Goal: Task Accomplishment & Management: Use online tool/utility

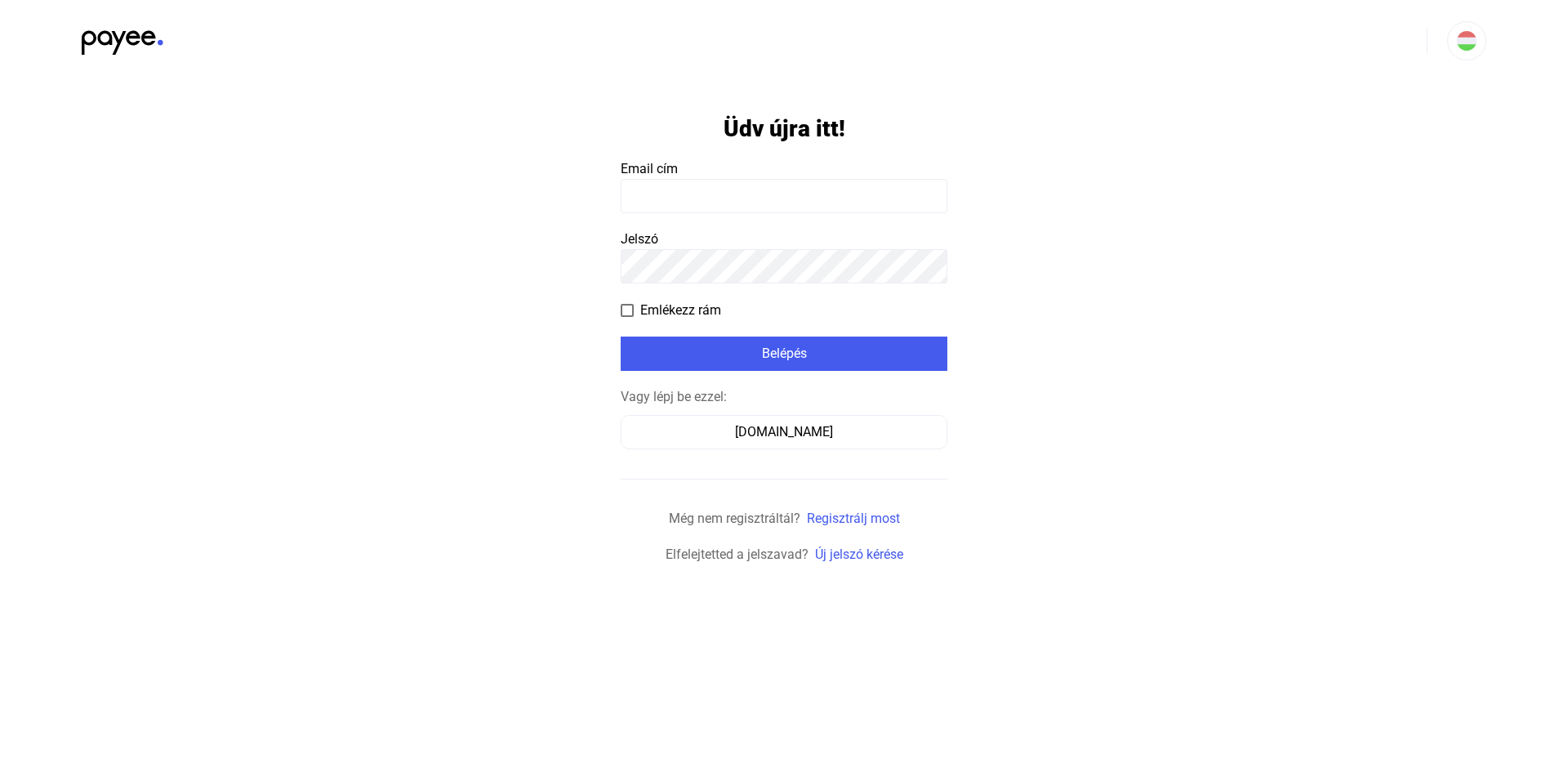
click at [702, 197] on input at bounding box center [784, 196] width 327 height 35
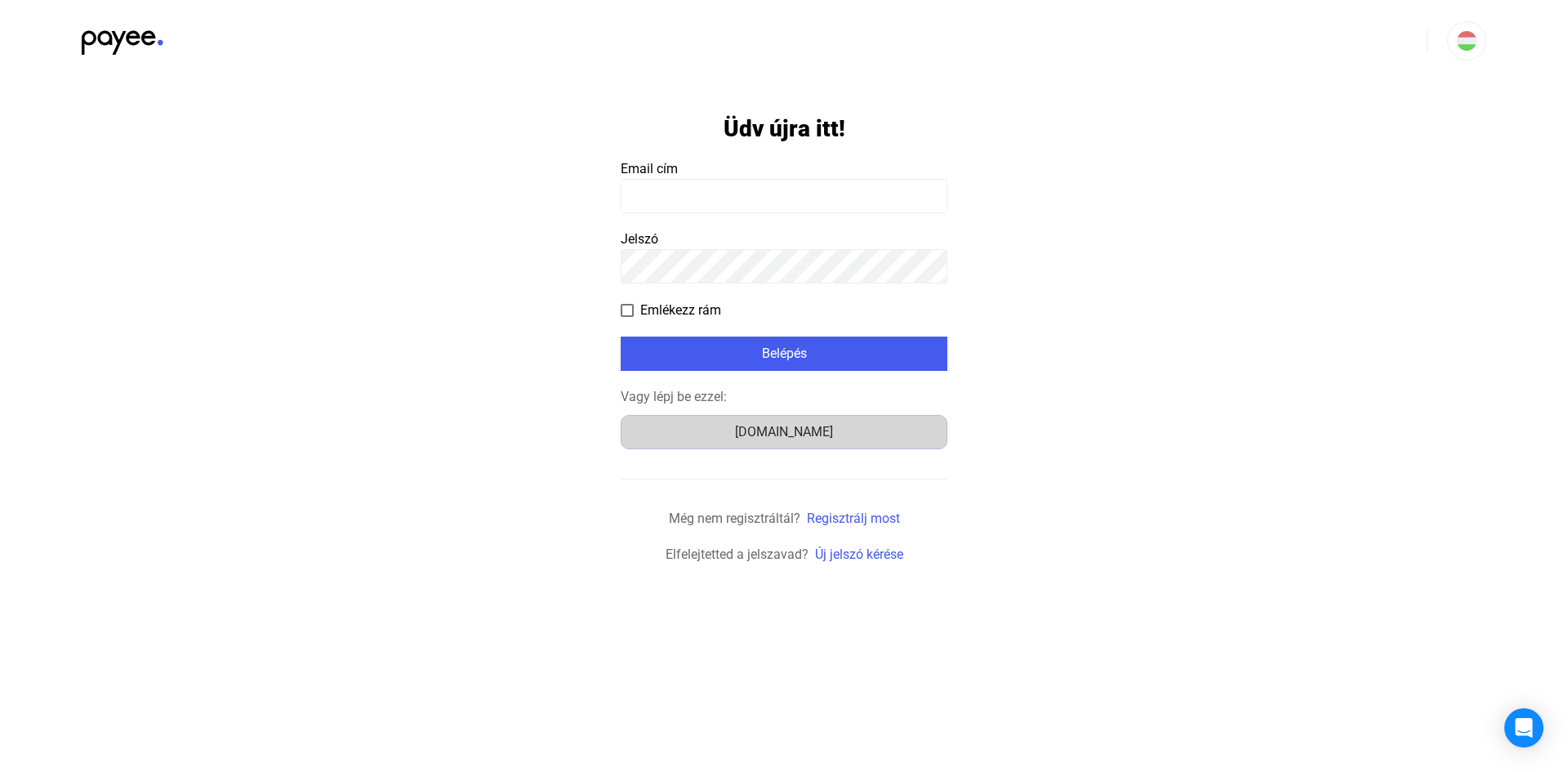
click at [735, 428] on div "[DOMAIN_NAME]" at bounding box center [784, 432] width 315 height 19
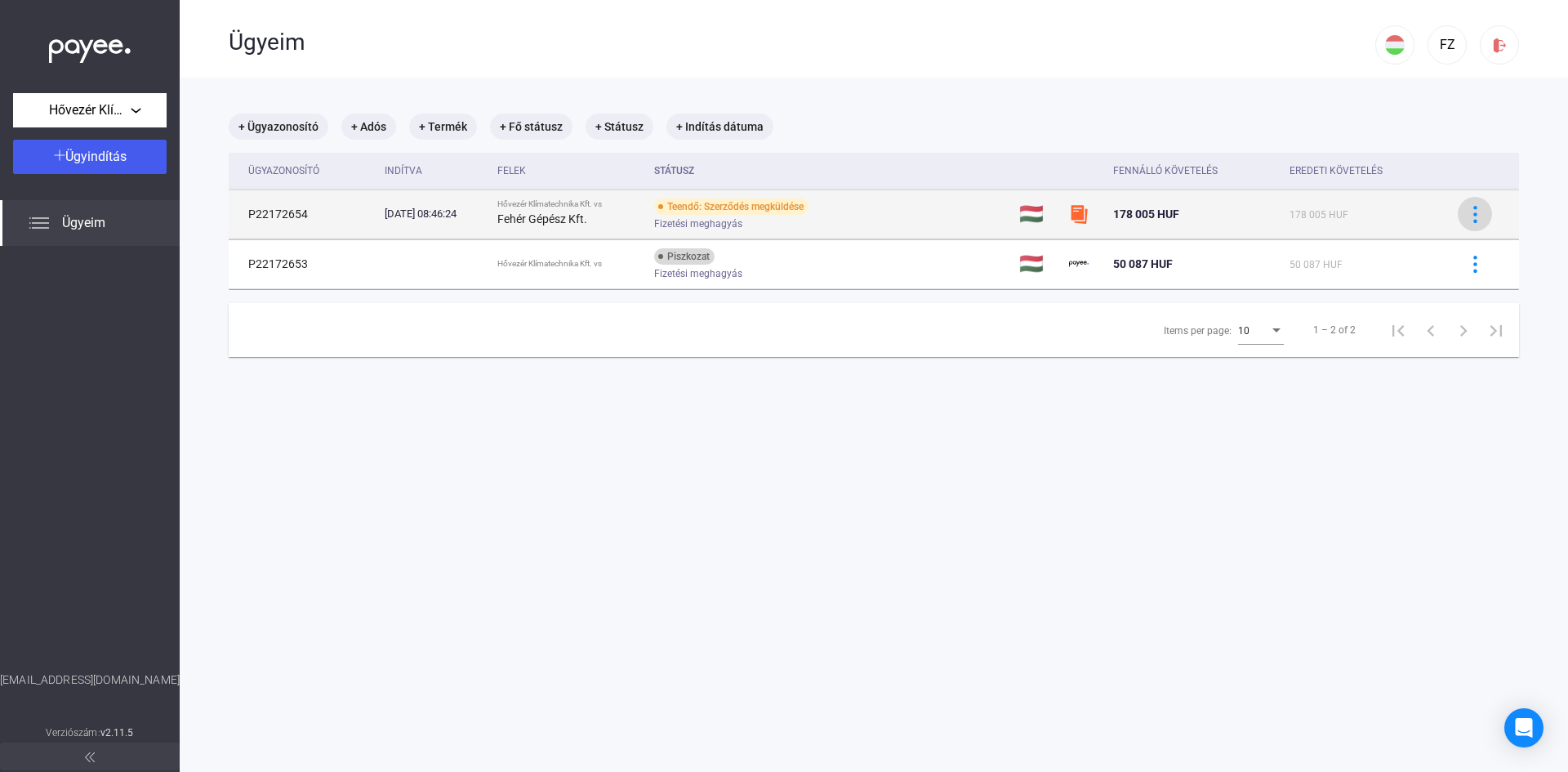
click at [1467, 212] on img at bounding box center [1475, 215] width 17 height 17
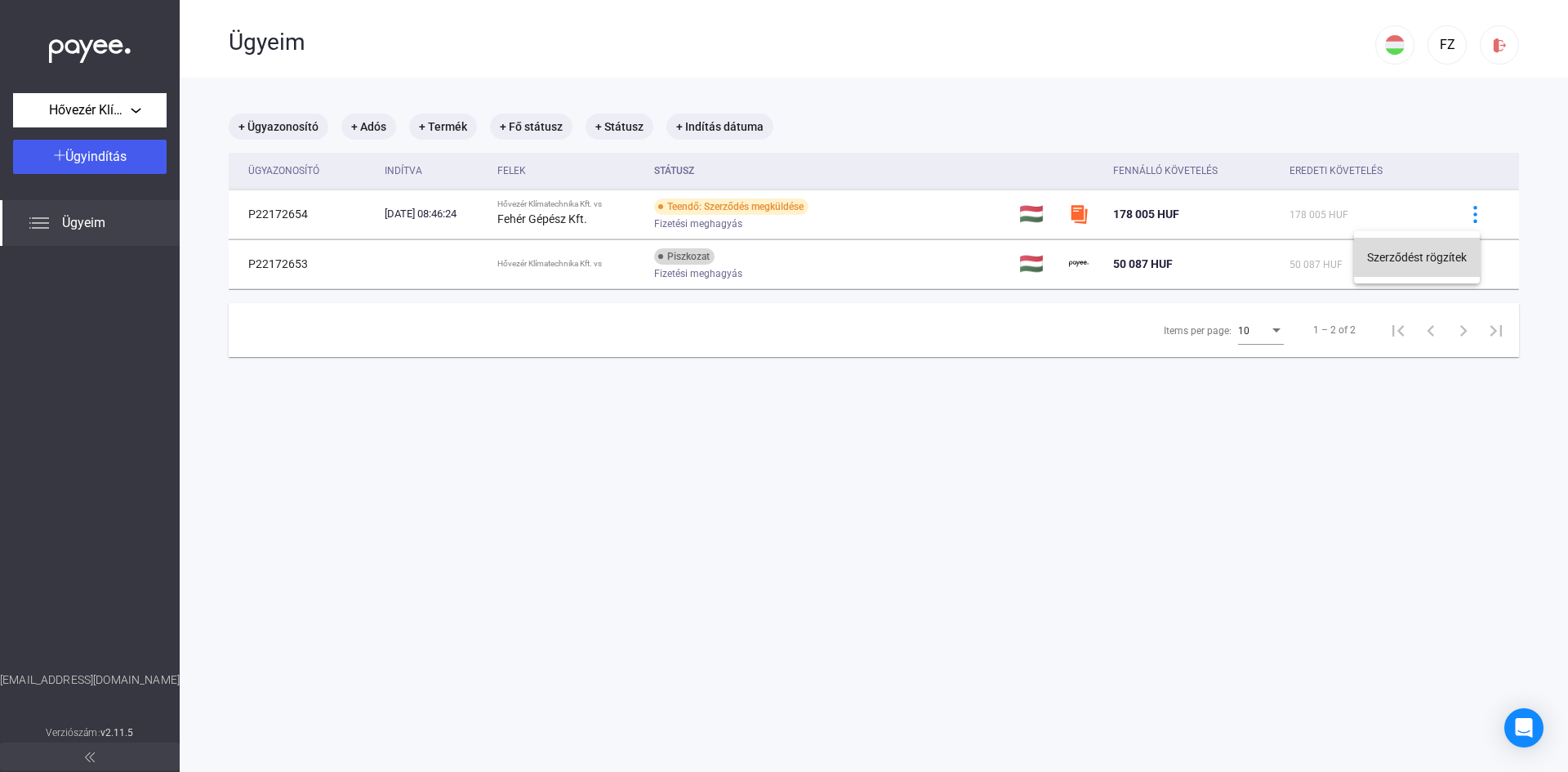
click at [1403, 258] on button "Szerződést rögzítek" at bounding box center [1417, 257] width 126 height 39
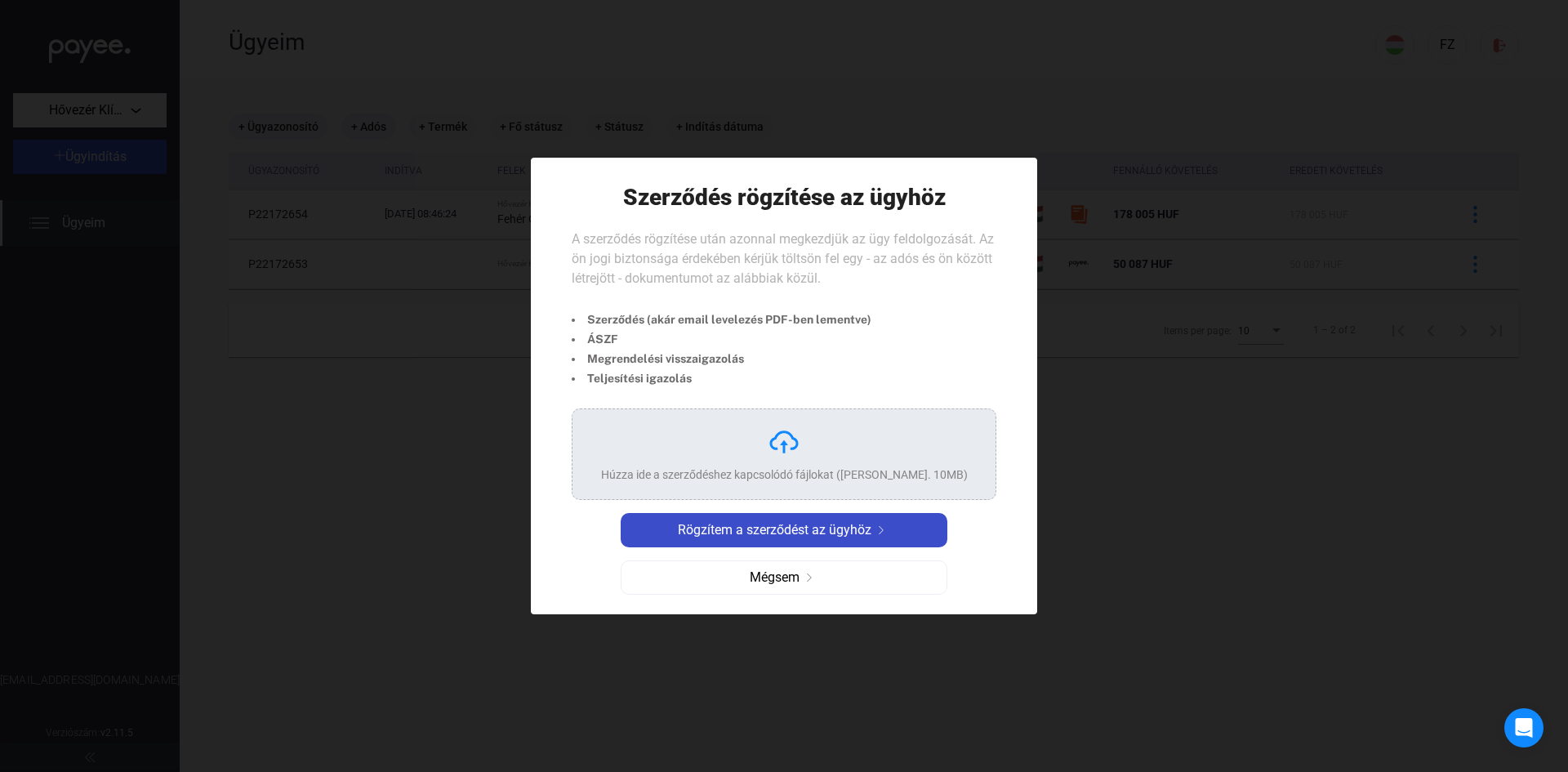
click at [745, 541] on button "Rögzítem a szerződést az ügyhöz" at bounding box center [784, 530] width 327 height 35
click at [777, 528] on span "Rögzítem a szerződést az ügyhöz" at bounding box center [774, 530] width 193 height 19
click at [769, 454] on img at bounding box center [784, 442] width 33 height 33
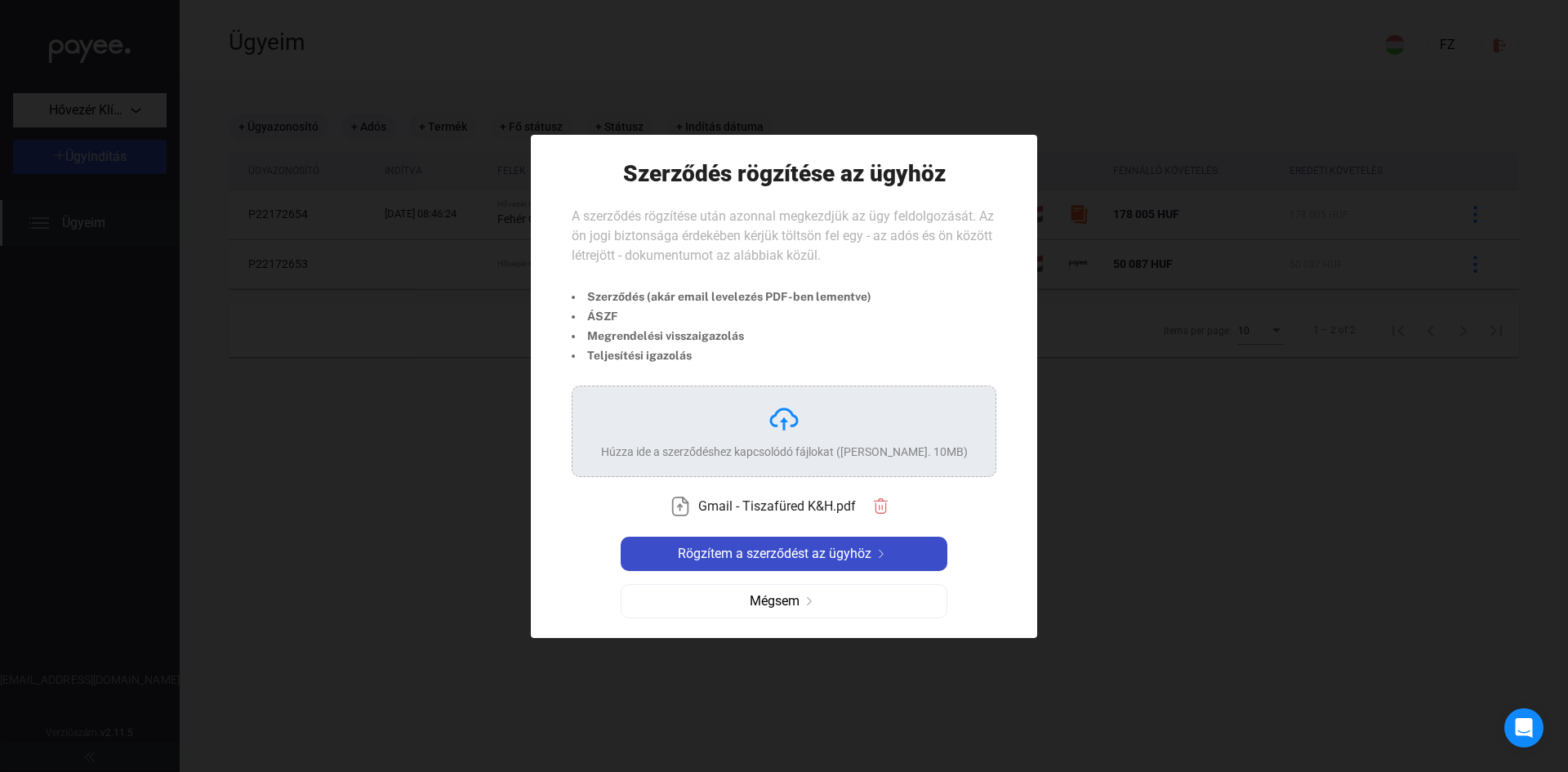
click at [855, 552] on span "Rögzítem a szerződést az ügyhöz" at bounding box center [774, 553] width 193 height 19
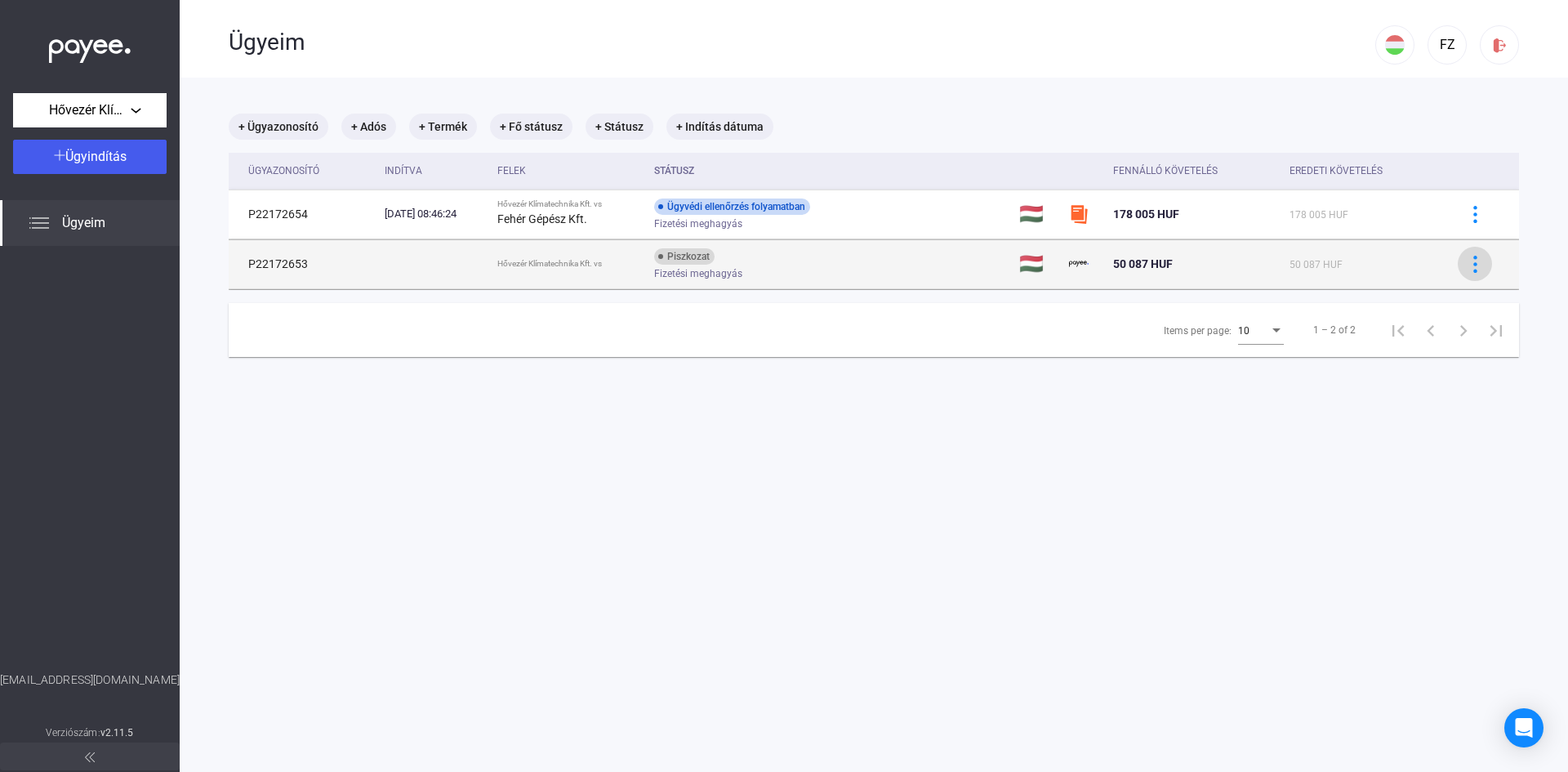
click at [1467, 270] on img at bounding box center [1475, 264] width 17 height 17
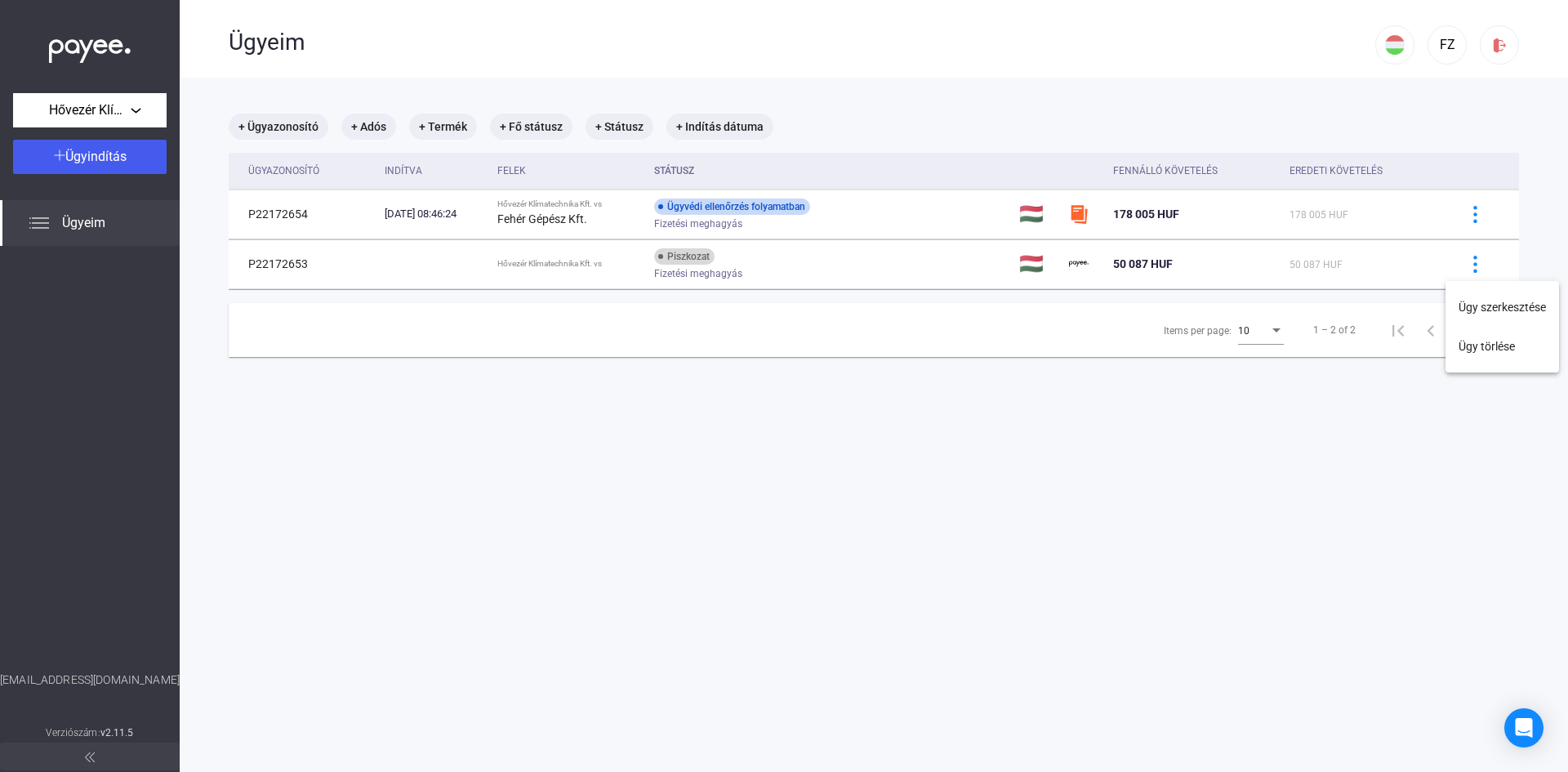
click at [704, 253] on div at bounding box center [784, 386] width 1568 height 772
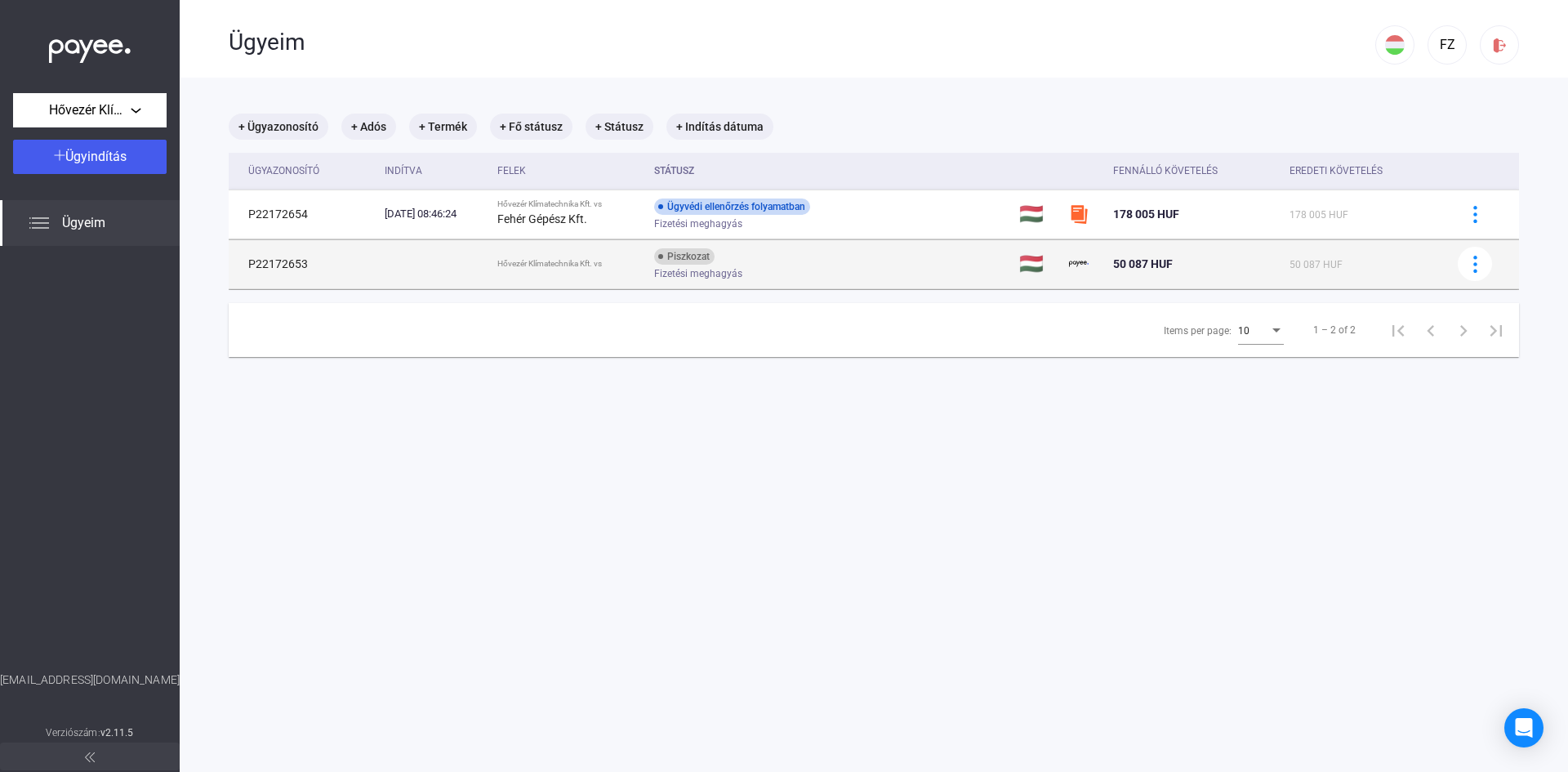
click at [753, 261] on div "Piszkozat Fizetési meghagyás" at bounding box center [784, 264] width 261 height 32
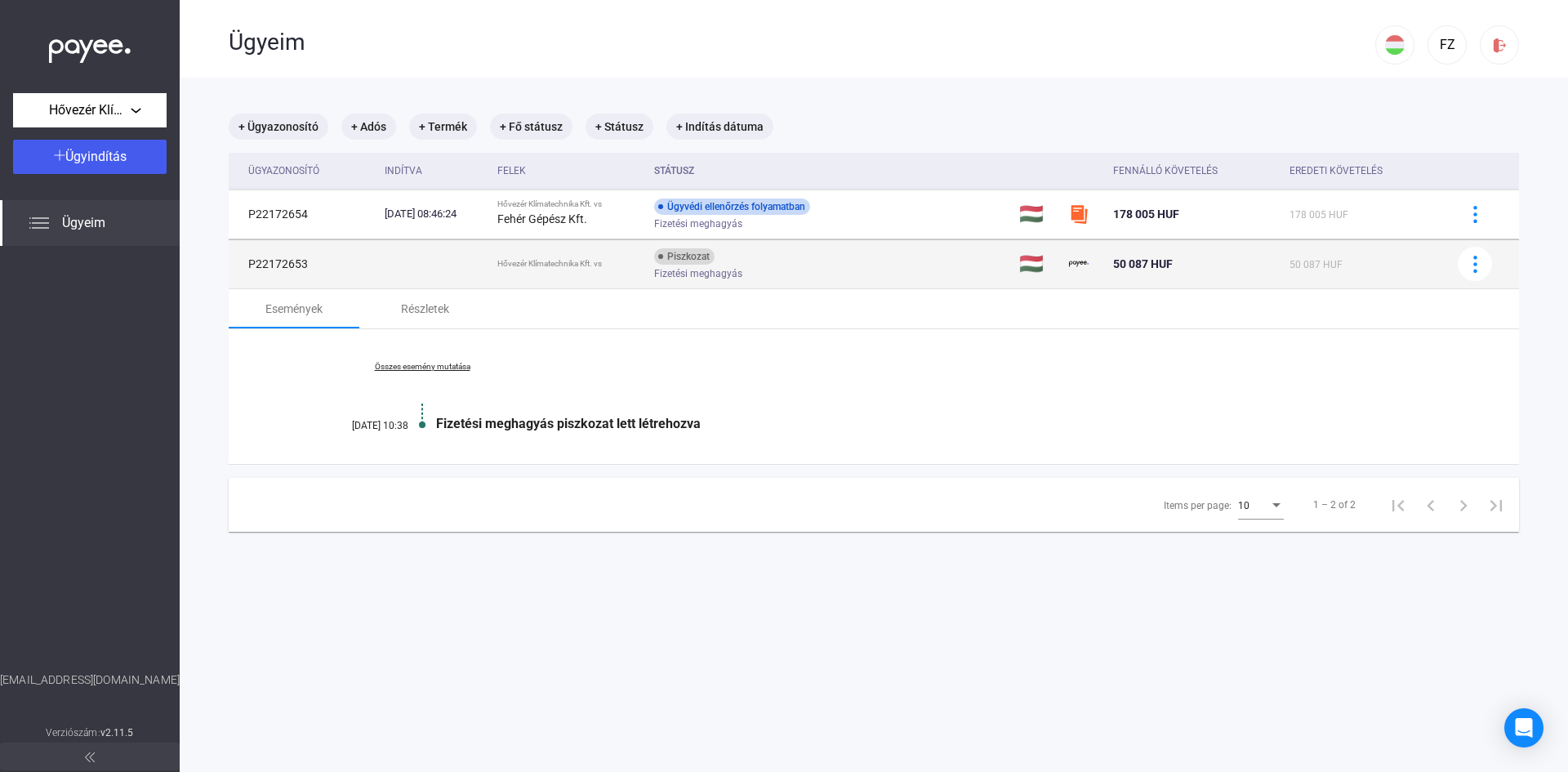
click at [753, 261] on div "Piszkozat Fizetési meghagyás" at bounding box center [784, 264] width 261 height 32
